Goal: Find specific page/section: Find specific page/section

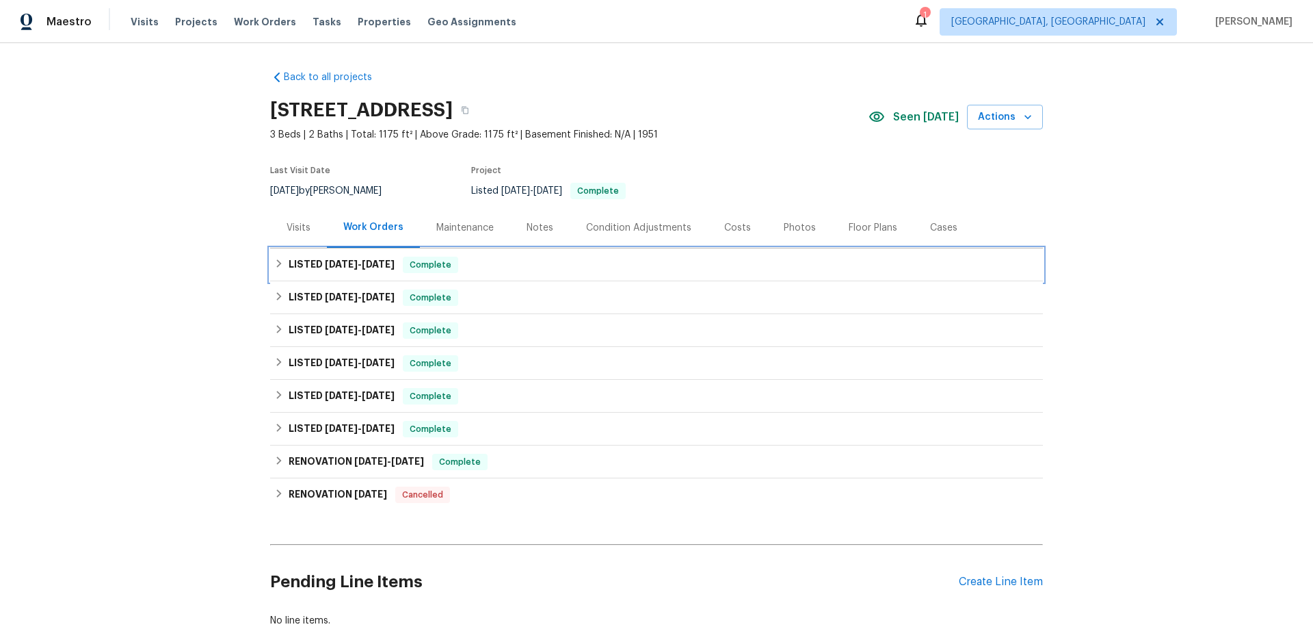
click at [280, 265] on div "LISTED [DATE] - [DATE] Complete" at bounding box center [656, 265] width 765 height 16
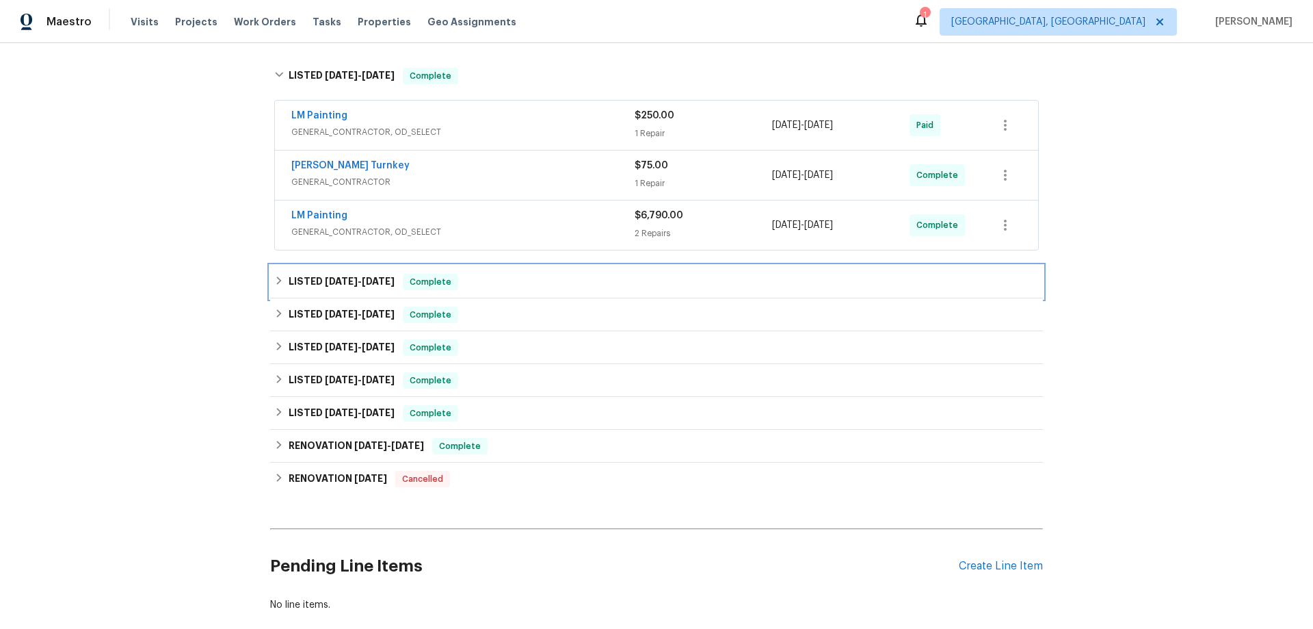
click at [291, 287] on h6 "LISTED 6/23/25 - 6/27/25" at bounding box center [342, 282] width 106 height 16
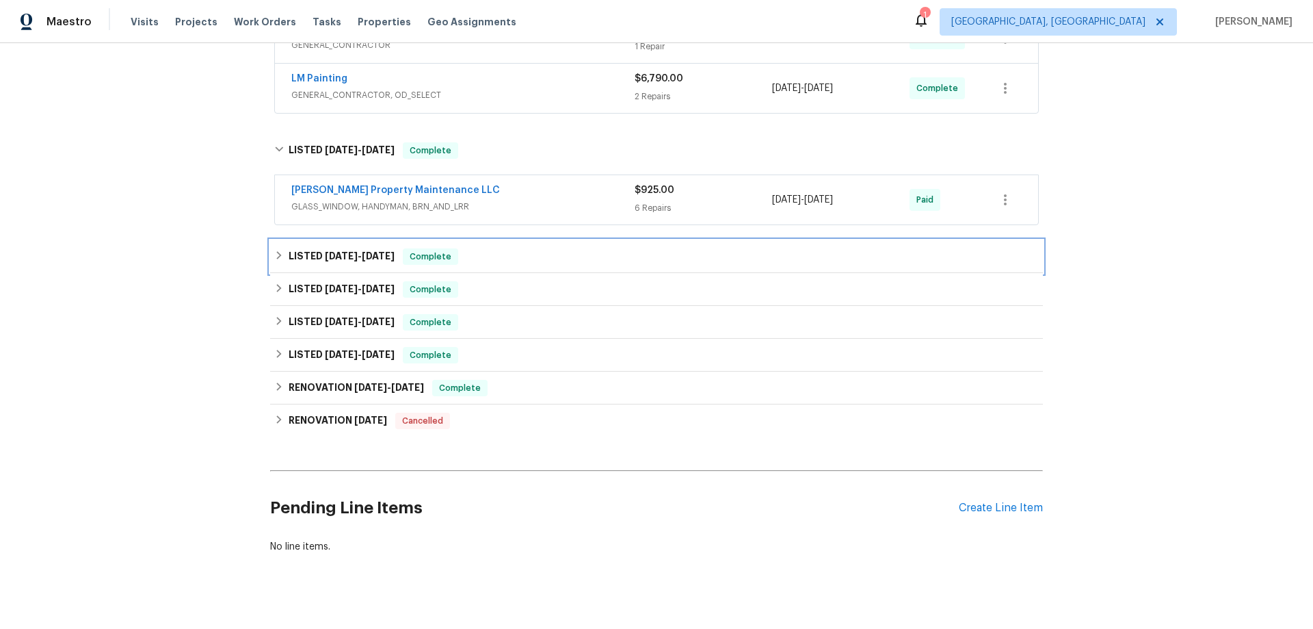
click at [282, 263] on div "LISTED 4/15/25 - 4/18/25 Complete" at bounding box center [656, 256] width 765 height 16
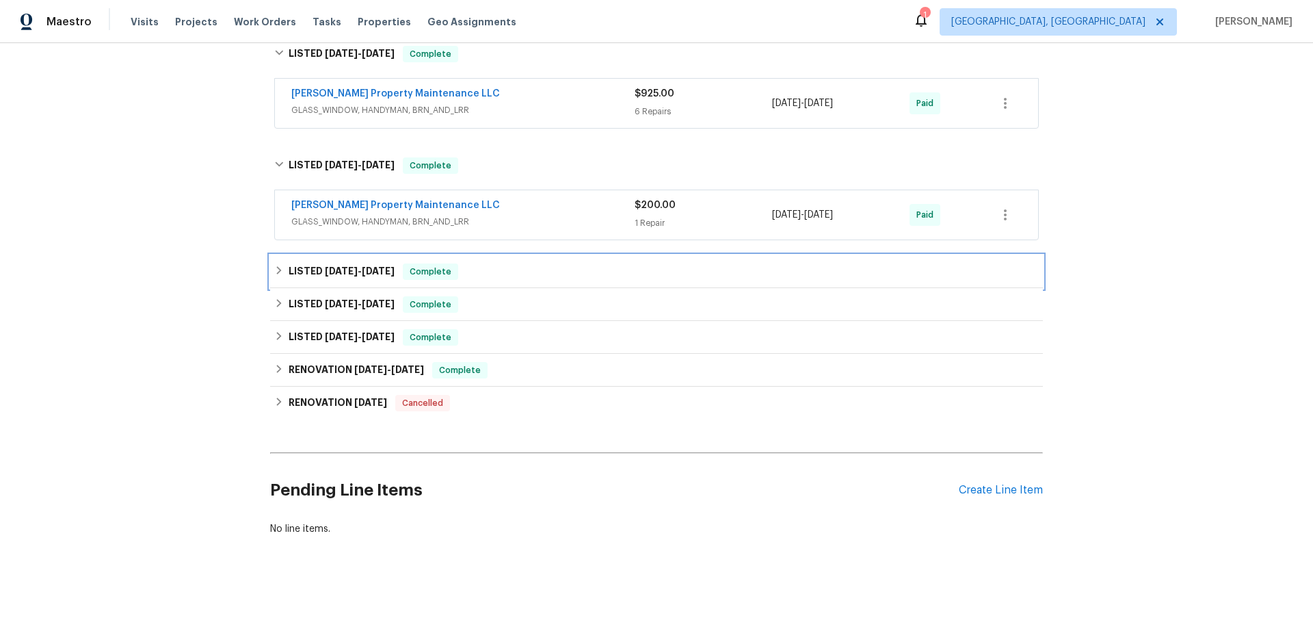
click at [278, 265] on icon at bounding box center [279, 270] width 10 height 10
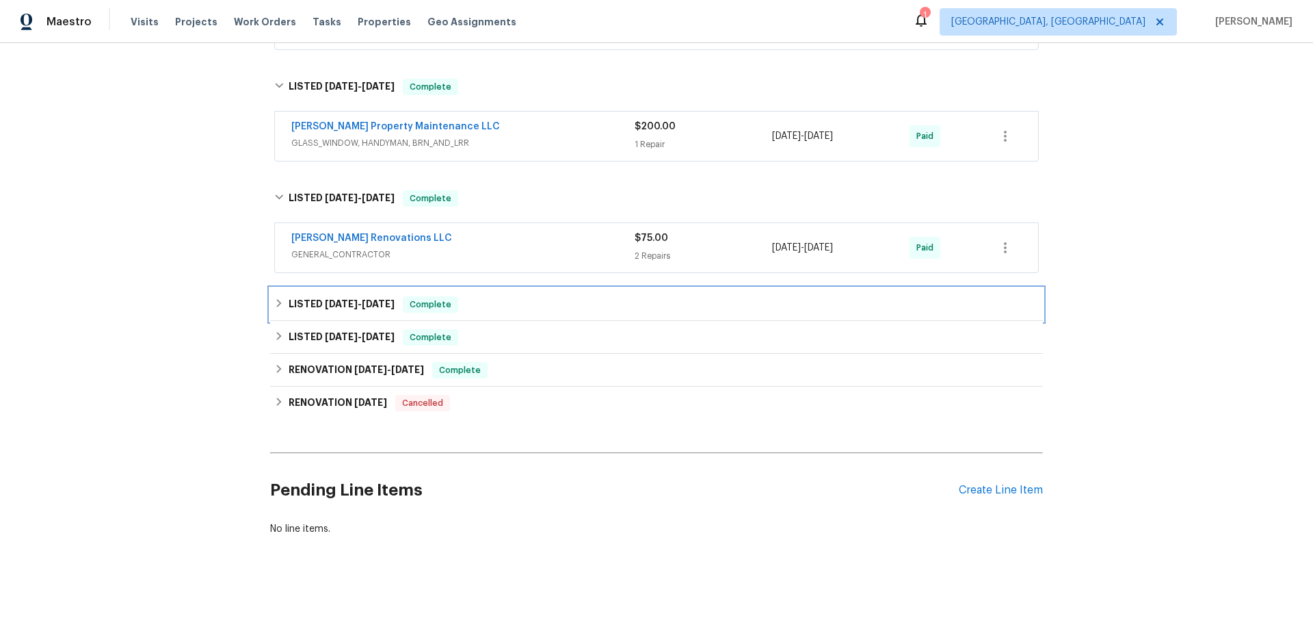
click at [276, 300] on icon at bounding box center [279, 303] width 10 height 10
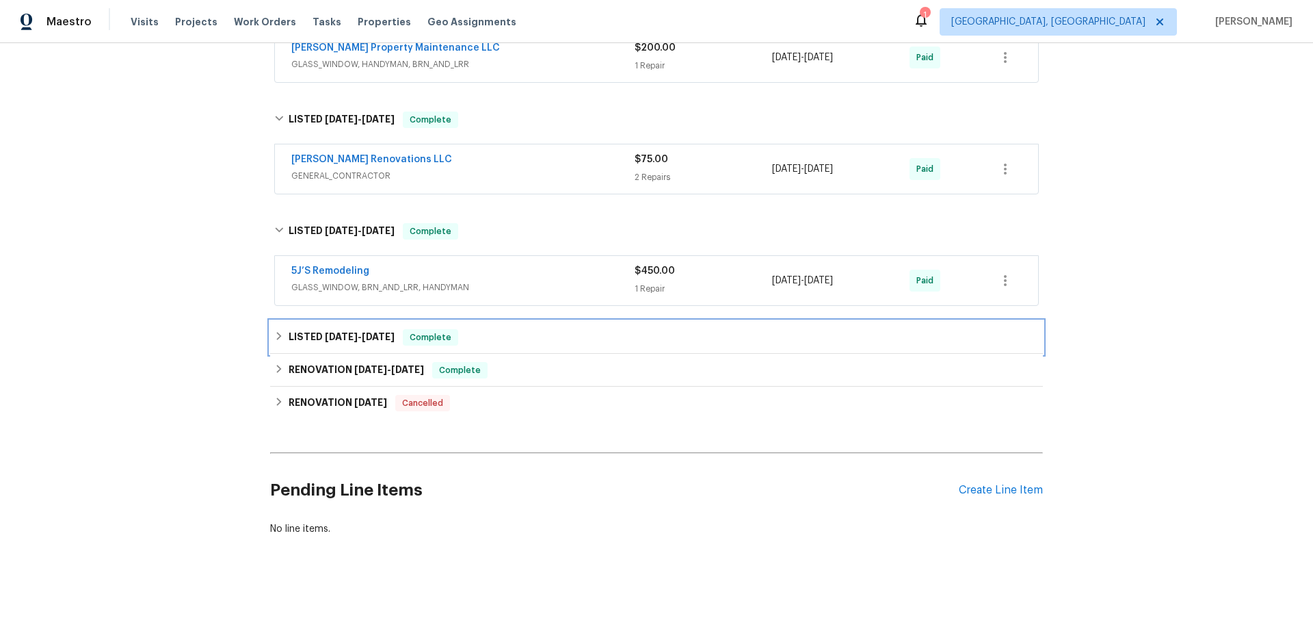
click at [276, 331] on icon at bounding box center [279, 336] width 10 height 10
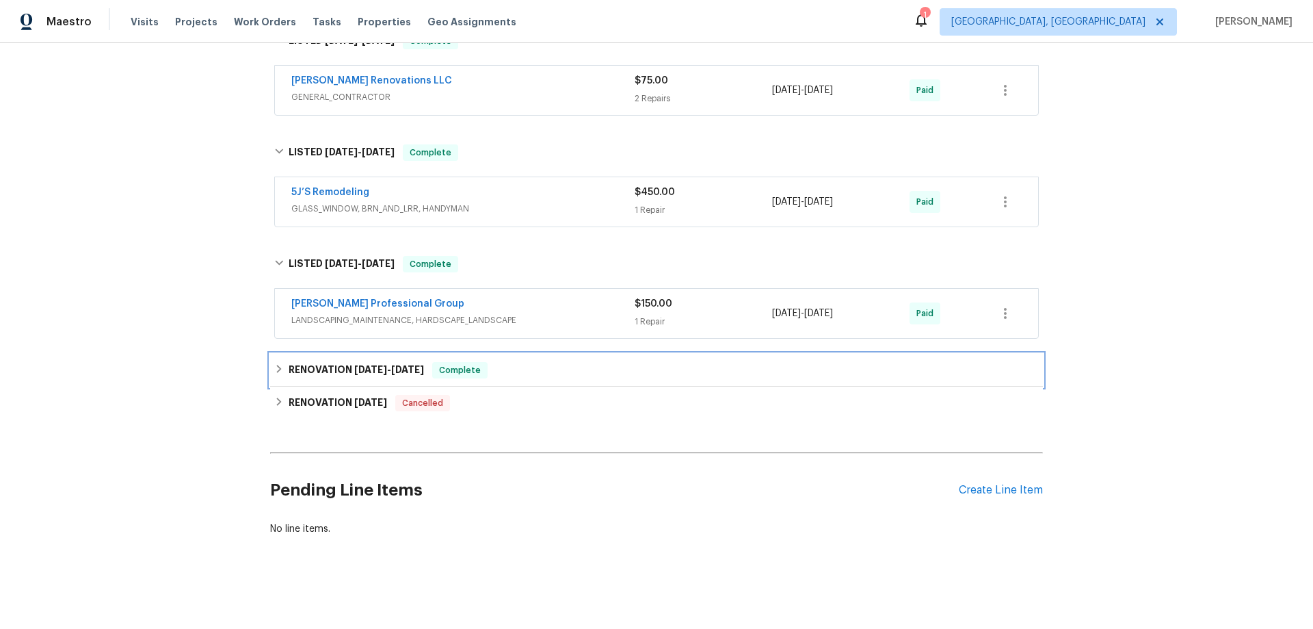
drag, startPoint x: 285, startPoint y: 365, endPoint x: 257, endPoint y: 361, distance: 28.3
click at [282, 364] on div "RENOVATION 8/16/24 - 9/15/24 Complete" at bounding box center [656, 370] width 765 height 16
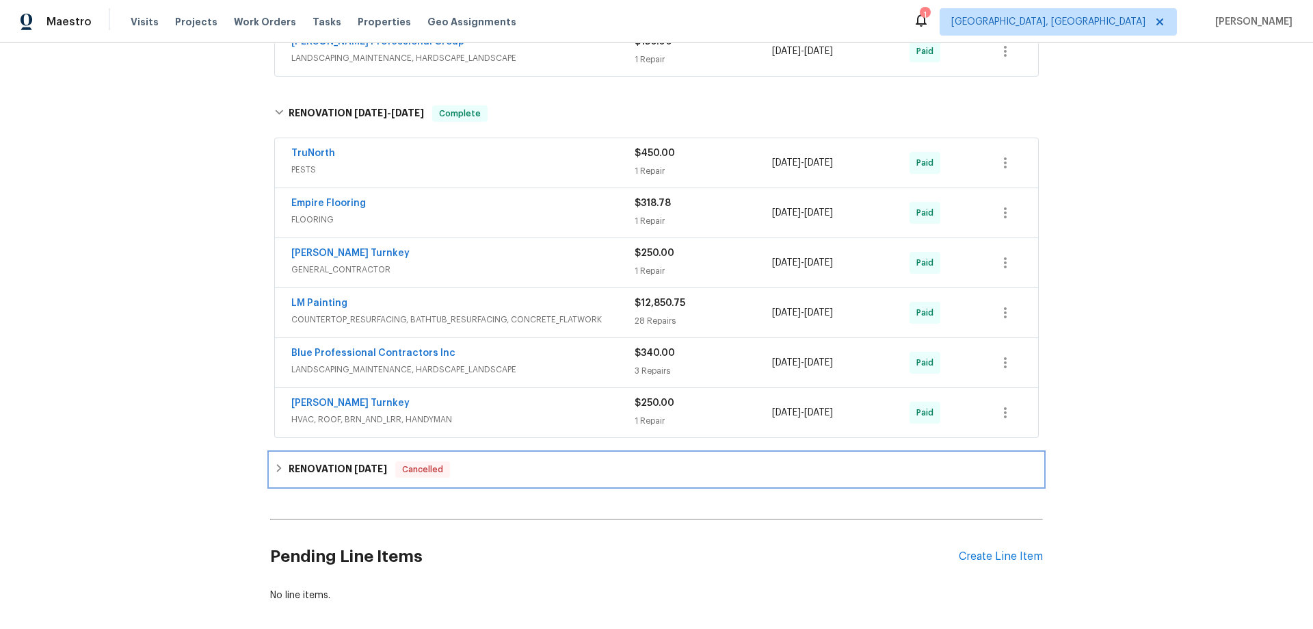
click at [275, 476] on div "RENOVATION 4/24/24 Cancelled" at bounding box center [656, 469] width 765 height 16
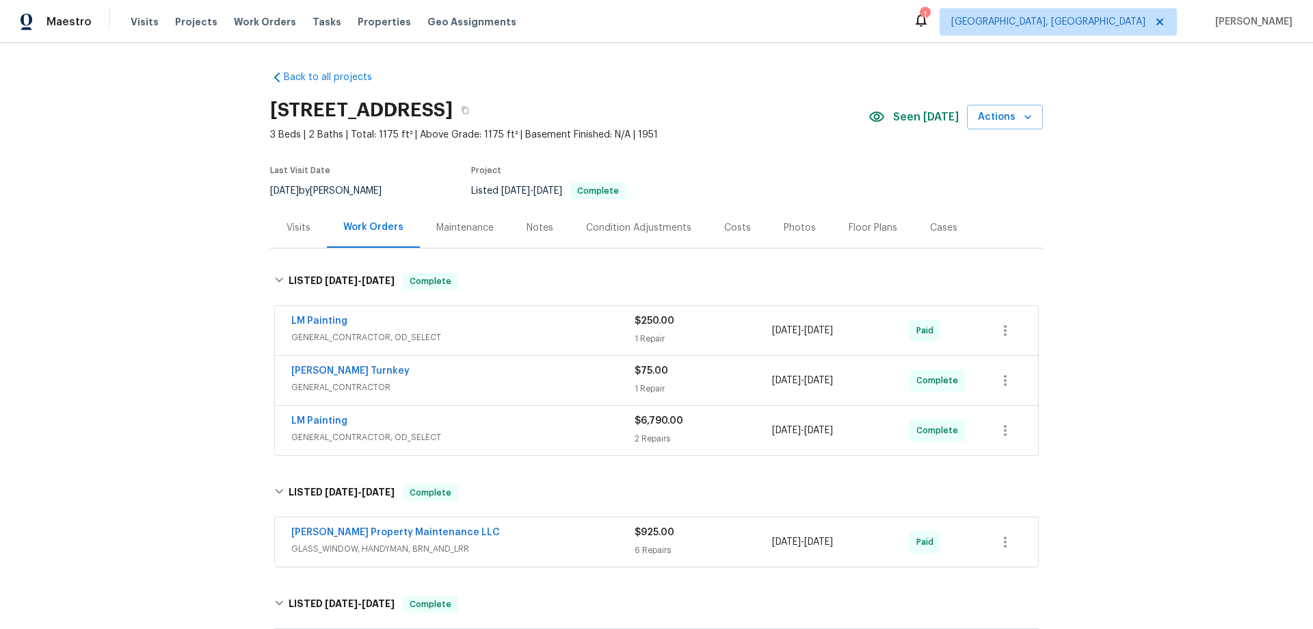
click at [202, 209] on div "Back to all projects 1909 Meadow Ln, Decatur, GA 30032 3 Beds | 2 Baths | Total…" at bounding box center [656, 336] width 1313 height 586
click at [185, 192] on div "Back to all projects 1909 Meadow Ln, Decatur, GA 30032 3 Beds | 2 Baths | Total…" at bounding box center [656, 336] width 1313 height 586
click at [179, 231] on div "Back to all projects 1909 Meadow Ln, Decatur, GA 30032 3 Beds | 2 Baths | Total…" at bounding box center [656, 336] width 1313 height 586
click at [166, 272] on div "Back to all projects 1909 Meadow Ln, Decatur, GA 30032 3 Beds | 2 Baths | Total…" at bounding box center [656, 336] width 1313 height 586
click at [130, 256] on div "Back to all projects 1909 Meadow Ln, Decatur, GA 30032 3 Beds | 2 Baths | Total…" at bounding box center [656, 336] width 1313 height 586
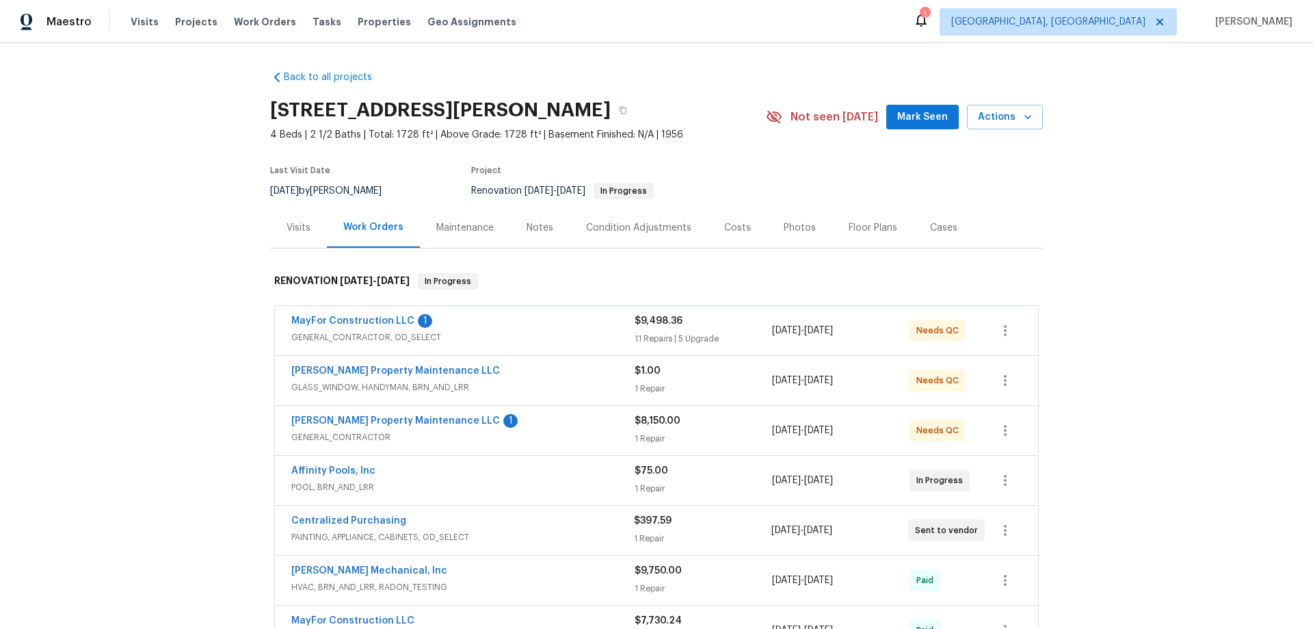
click at [137, 254] on div "Back to all projects 1104 Maple Dr, Griffin, GA 30224 4 Beds | 2 1/2 Baths | To…" at bounding box center [656, 336] width 1313 height 586
click at [186, 269] on div "Back to all projects 1104 Maple Dr, Griffin, GA 30224 4 Beds | 2 1/2 Baths | To…" at bounding box center [656, 336] width 1313 height 586
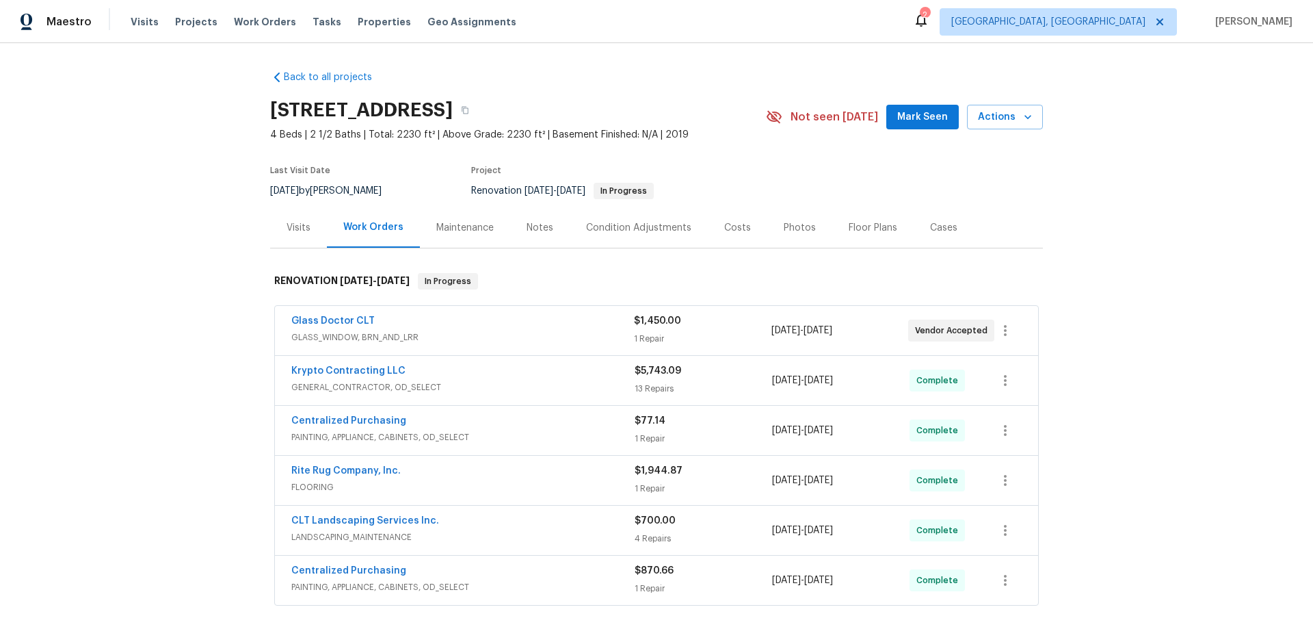
click at [207, 304] on div "Back to all projects [STREET_ADDRESS] 4 Beds | 2 1/2 Baths | Total: 2230 ft² | …" at bounding box center [656, 336] width 1313 height 586
click at [231, 159] on div "Back to all projects [STREET_ADDRESS] 4 Beds | 2 1/2 Baths | Total: 2230 ft² | …" at bounding box center [656, 336] width 1313 height 586
click at [189, 267] on div "Back to all projects [STREET_ADDRESS] 4 Beds | 2 1/2 Baths | Total: 2230 ft² | …" at bounding box center [656, 336] width 1313 height 586
click at [209, 279] on div "Back to all projects [STREET_ADDRESS] 4 Beds | 2 1/2 Baths | Total: 2230 ft² | …" at bounding box center [656, 336] width 1313 height 586
click at [160, 216] on div "Back to all projects [STREET_ADDRESS] 4 Beds | 2 1/2 Baths | Total: 2230 ft² | …" at bounding box center [656, 336] width 1313 height 586
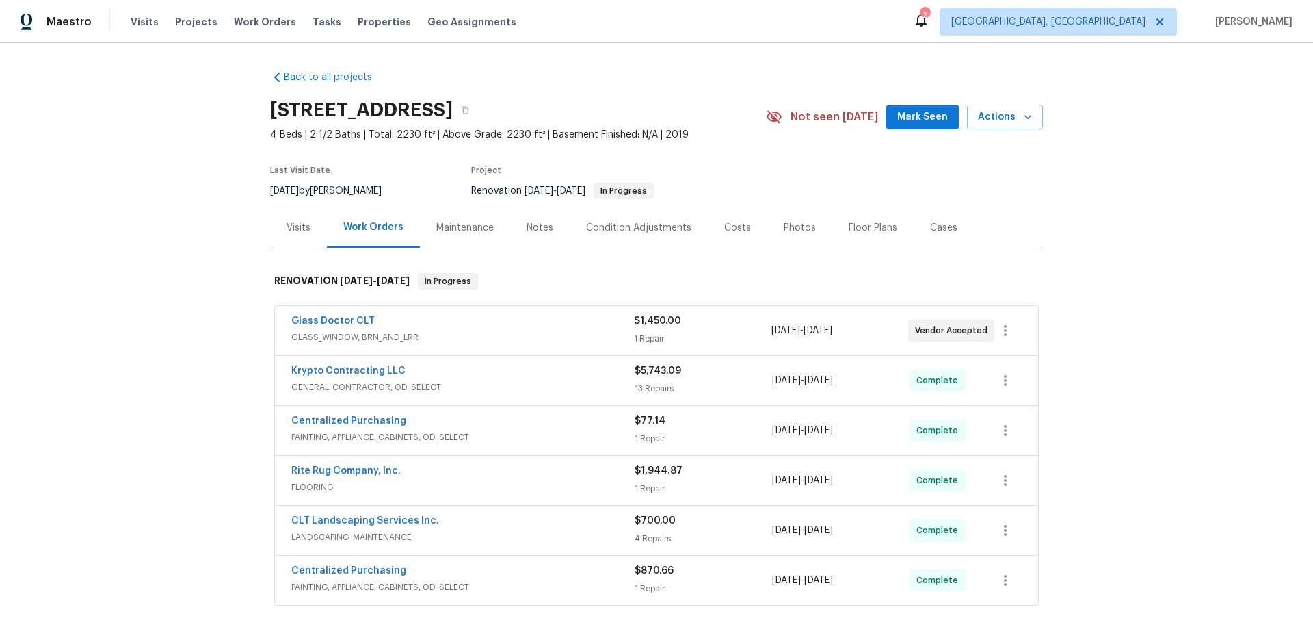
click at [153, 211] on div "Back to all projects [STREET_ADDRESS] 4 Beds | 2 1/2 Baths | Total: 2230 ft² | …" at bounding box center [656, 336] width 1313 height 586
click at [170, 222] on div "Back to all projects [STREET_ADDRESS] 4 Beds | 2 1/2 Baths | Total: 2230 ft² | …" at bounding box center [656, 336] width 1313 height 586
